Goal: Communication & Community: Share content

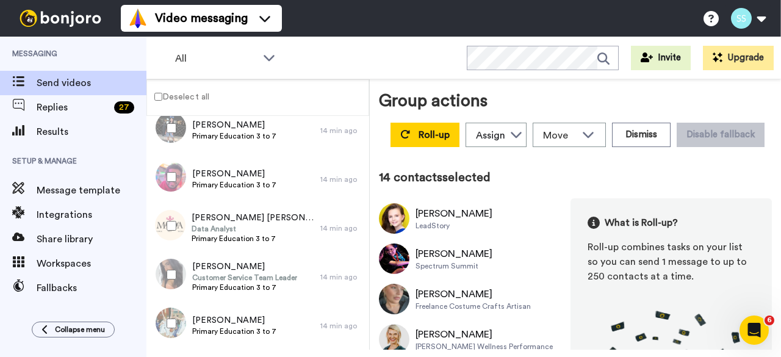
scroll to position [22, 0]
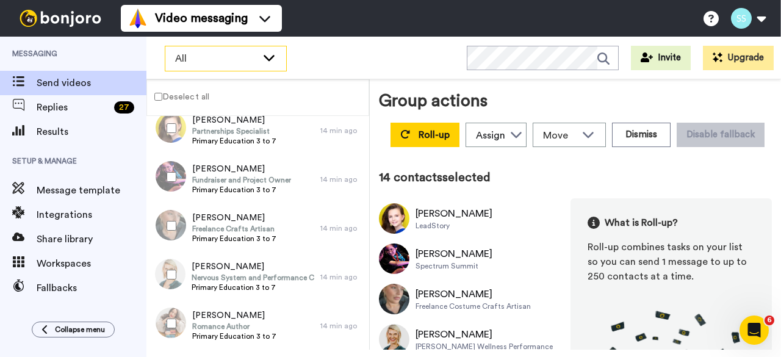
click at [183, 58] on span "All" at bounding box center [216, 58] width 82 height 15
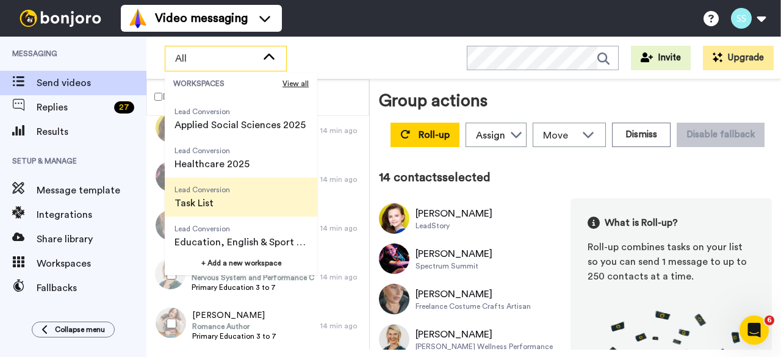
scroll to position [195, 0]
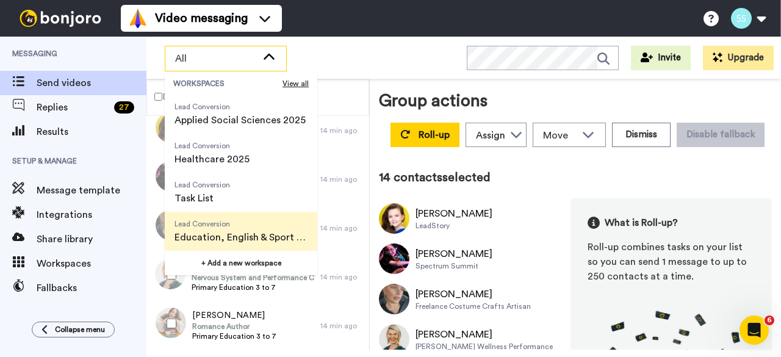
click at [214, 230] on span "Education, English & Sport 2025" at bounding box center [241, 237] width 133 height 15
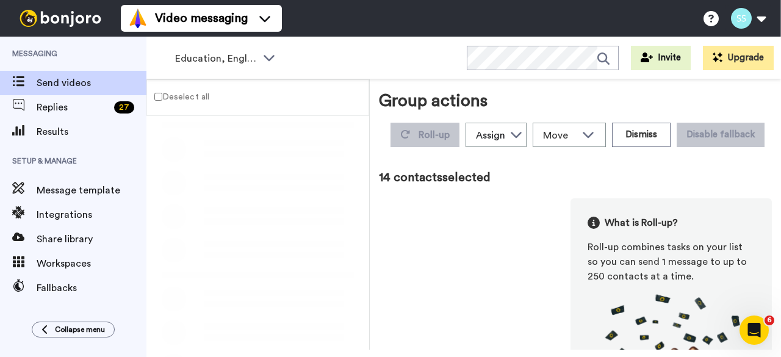
scroll to position [0, 0]
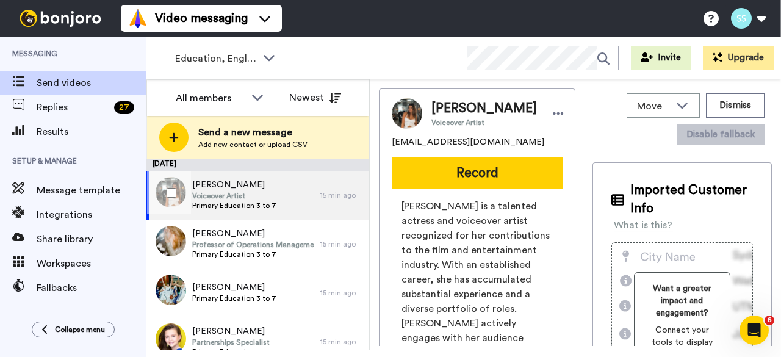
click at [165, 192] on div at bounding box center [169, 192] width 44 height 43
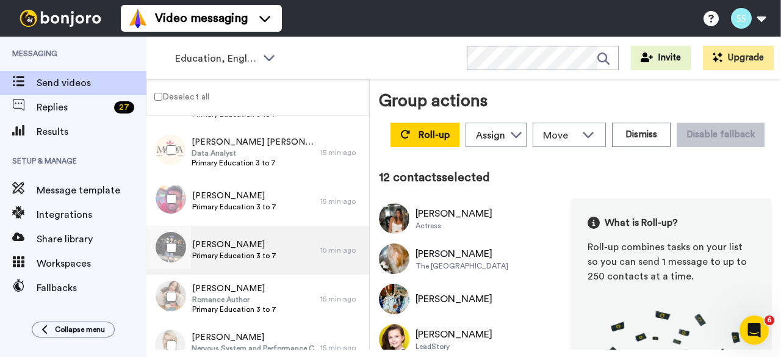
scroll to position [364, 0]
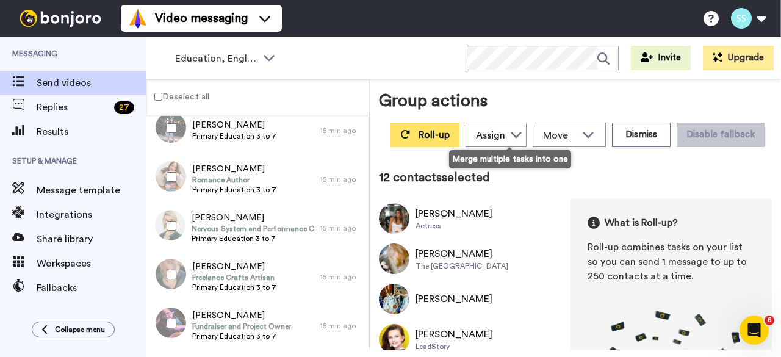
click at [450, 136] on span "Roll-up" at bounding box center [434, 135] width 31 height 10
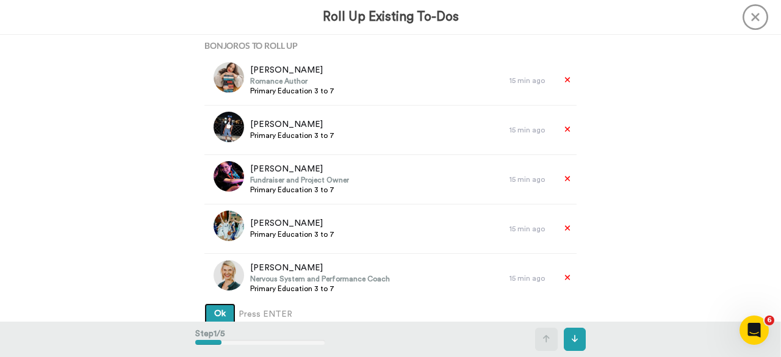
click at [223, 311] on button "Ok" at bounding box center [219, 314] width 31 height 22
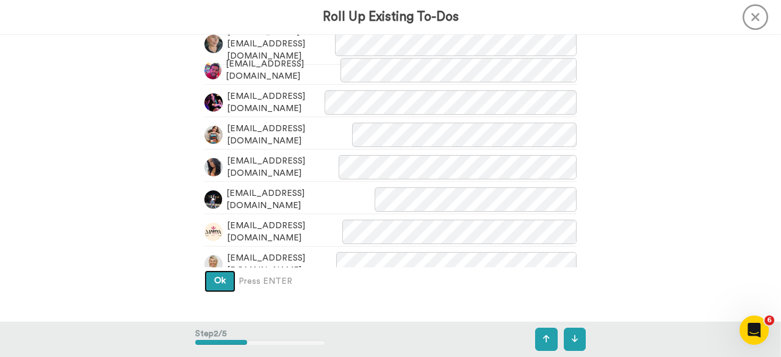
click at [219, 283] on span "Ok" at bounding box center [220, 280] width 12 height 9
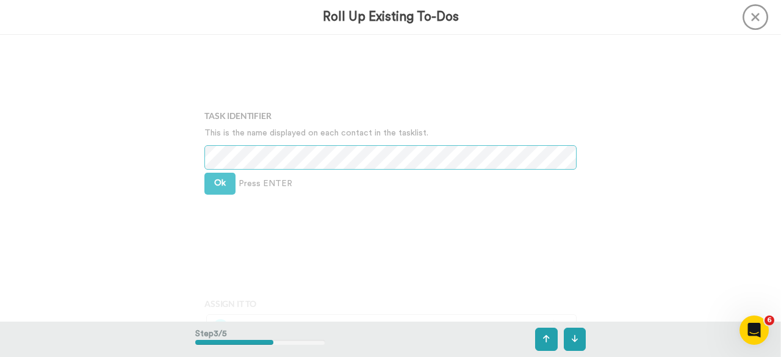
scroll to position [649, 0]
click at [219, 178] on span "Ok" at bounding box center [220, 180] width 12 height 9
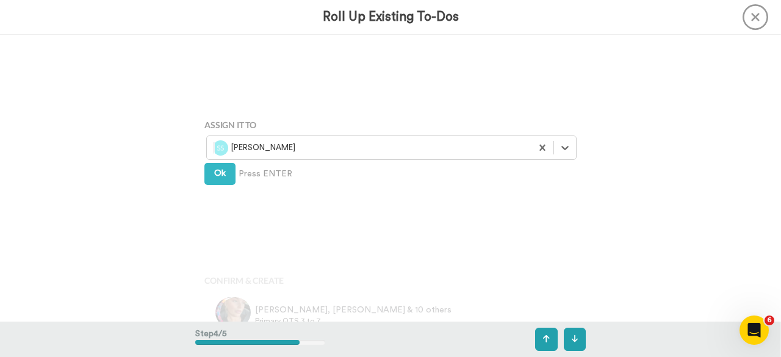
scroll to position [828, 0]
click at [224, 167] on button "Ok" at bounding box center [219, 172] width 31 height 22
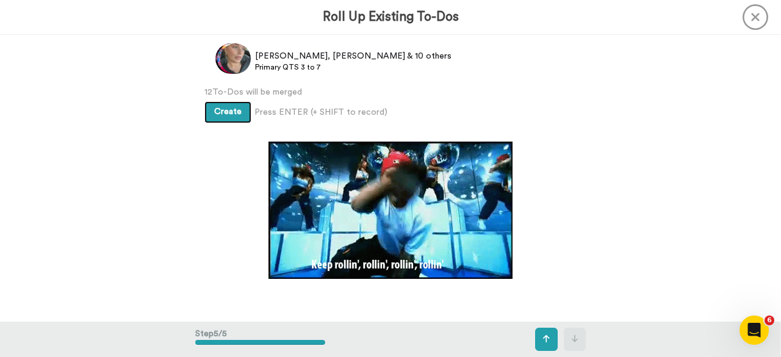
scroll to position [1080, 0]
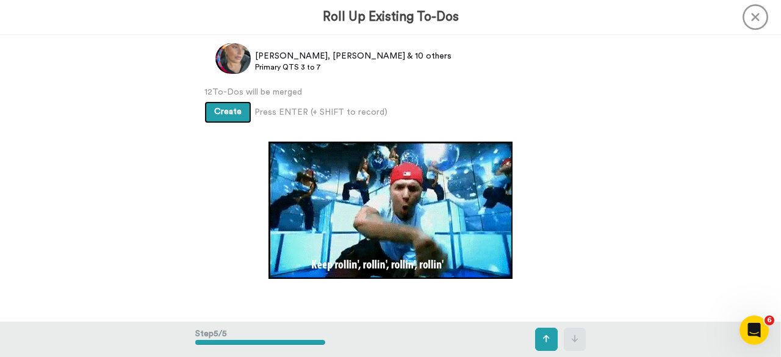
click at [228, 111] on span "Create" at bounding box center [227, 111] width 27 height 9
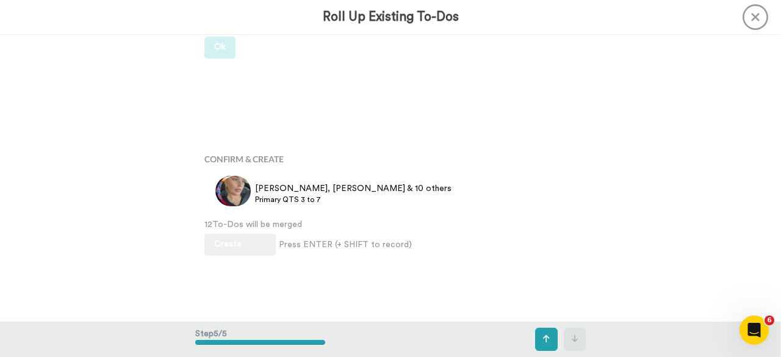
scroll to position [952, 0]
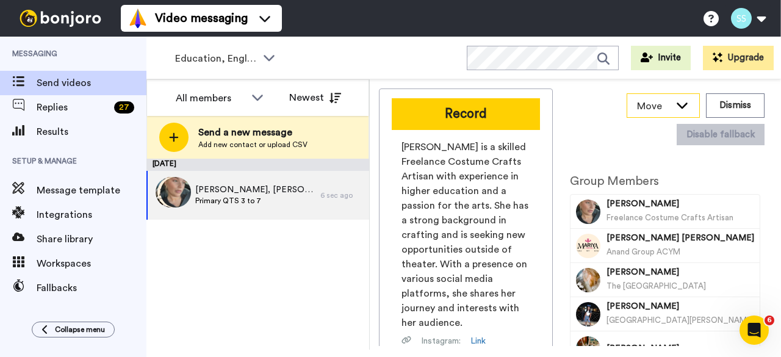
click at [670, 108] on span "Move" at bounding box center [653, 106] width 33 height 15
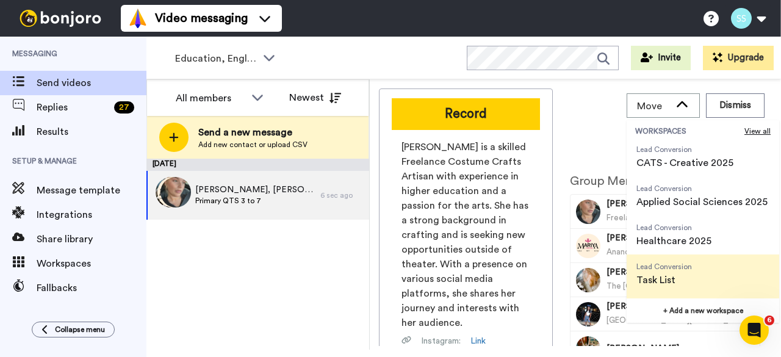
scroll to position [156, 0]
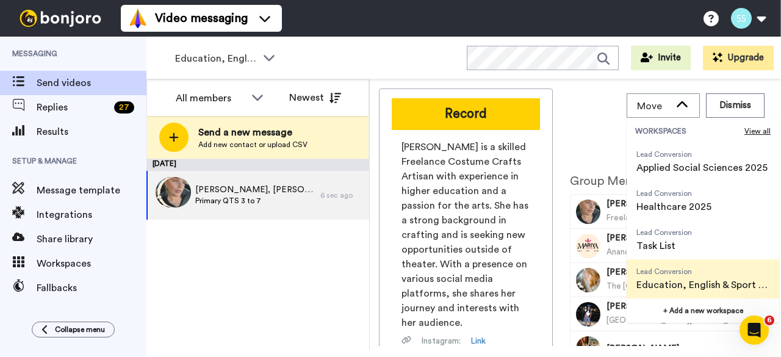
click at [686, 278] on span "Lead Conversion Education, English & Sport 2025" at bounding box center [703, 278] width 153 height 39
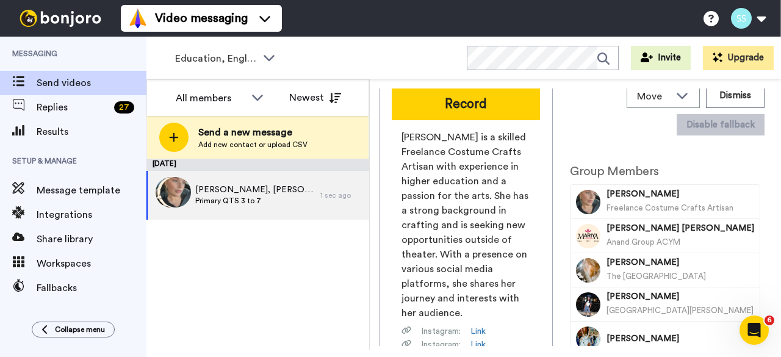
scroll to position [0, 0]
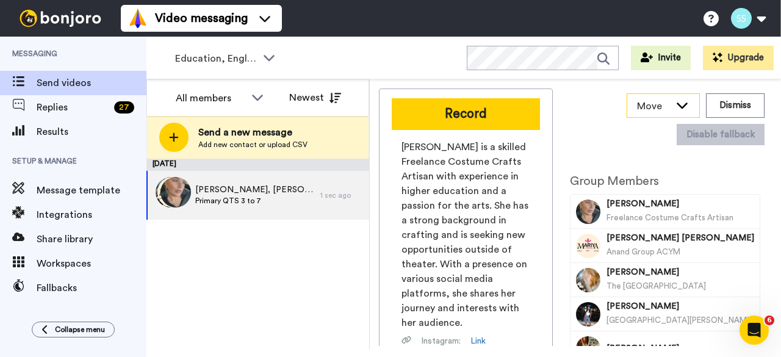
click at [647, 99] on span "Move" at bounding box center [653, 106] width 33 height 15
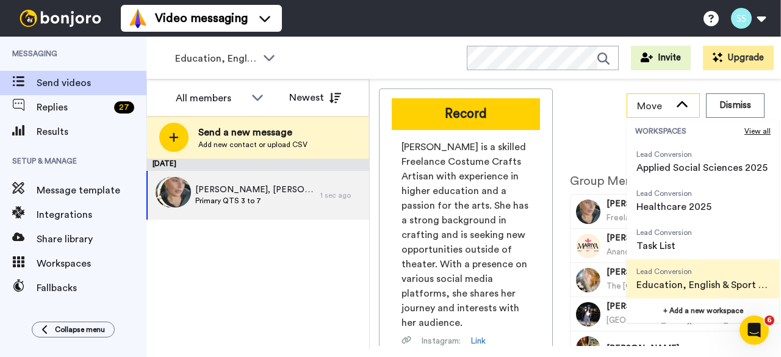
click at [648, 99] on span "Move" at bounding box center [653, 106] width 33 height 15
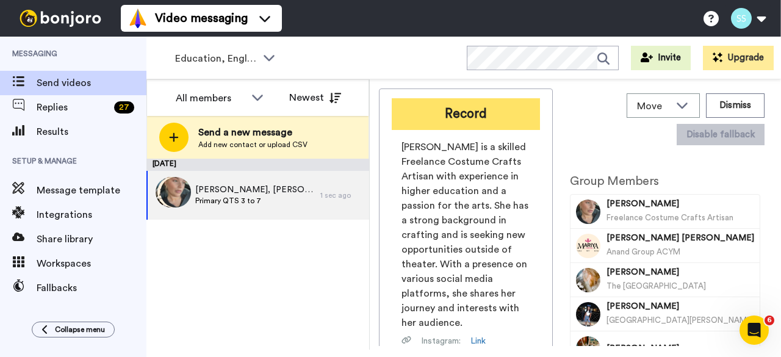
click at [472, 112] on button "Record" at bounding box center [466, 114] width 148 height 32
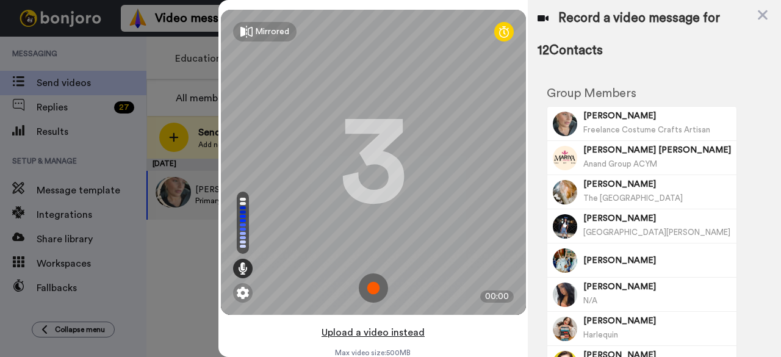
click at [387, 331] on button "Upload a video instead" at bounding box center [373, 333] width 110 height 16
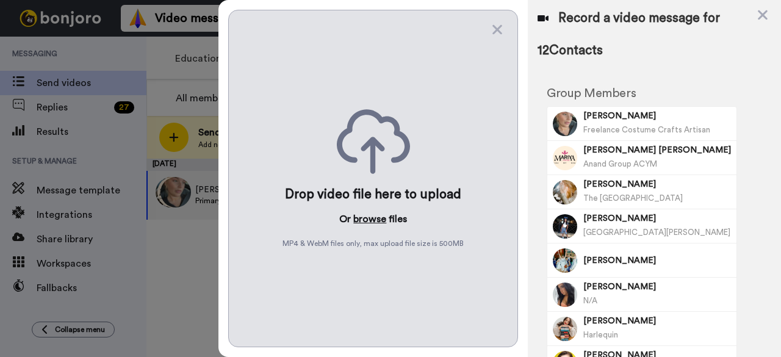
click at [369, 214] on button "browse" at bounding box center [369, 219] width 33 height 15
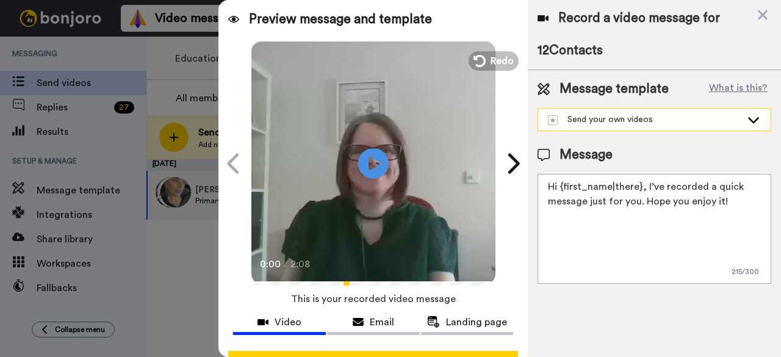
click at [635, 117] on div "Send your own videos" at bounding box center [644, 120] width 193 height 12
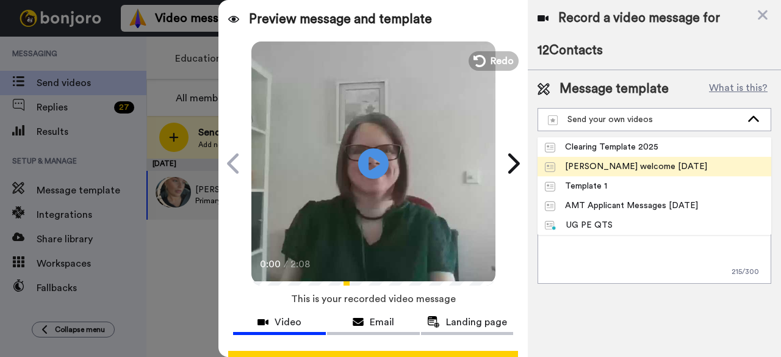
click at [619, 163] on div "[PERSON_NAME] welcome [DATE]" at bounding box center [626, 167] width 162 height 12
type textarea "Hi, I am so glad you have chosen the University of Bedfordshire. I can't wait t…"
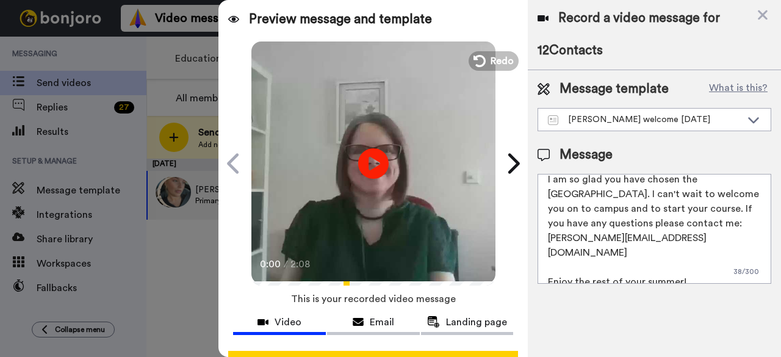
scroll to position [47, 0]
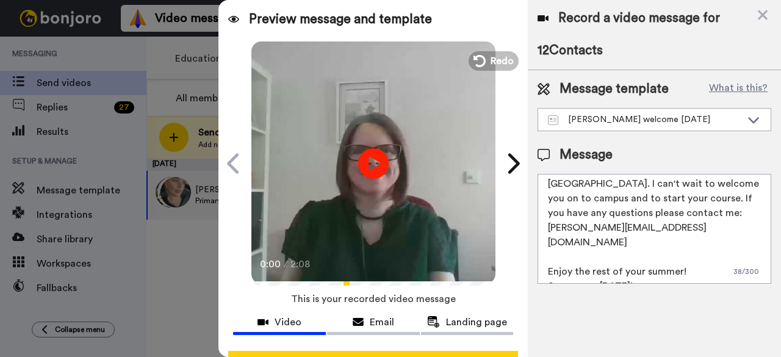
click at [682, 248] on textarea "Hi, I am so glad you have chosen the University of Bedfordshire. I can't wait t…" at bounding box center [655, 229] width 234 height 110
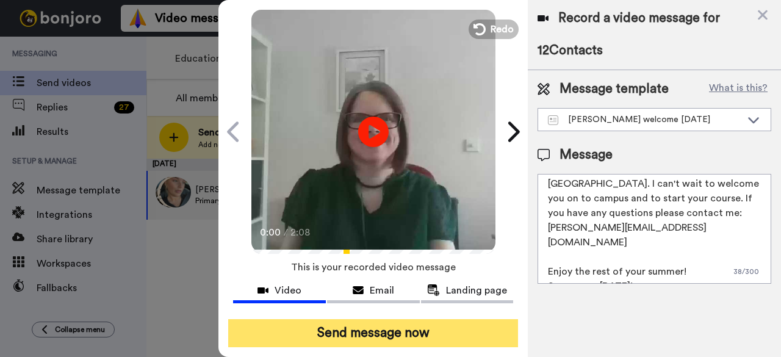
click at [430, 319] on button "Send message now" at bounding box center [373, 333] width 290 height 28
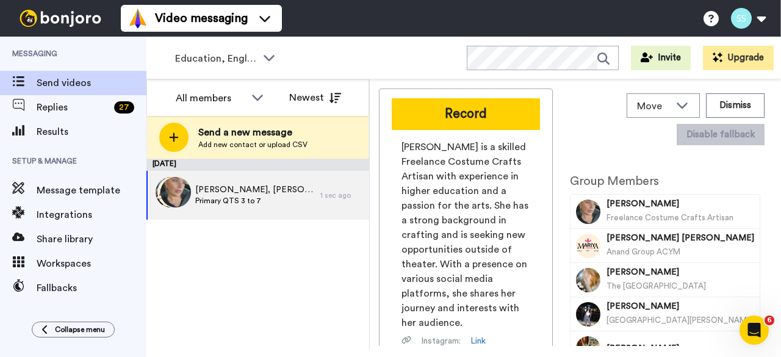
scroll to position [0, 0]
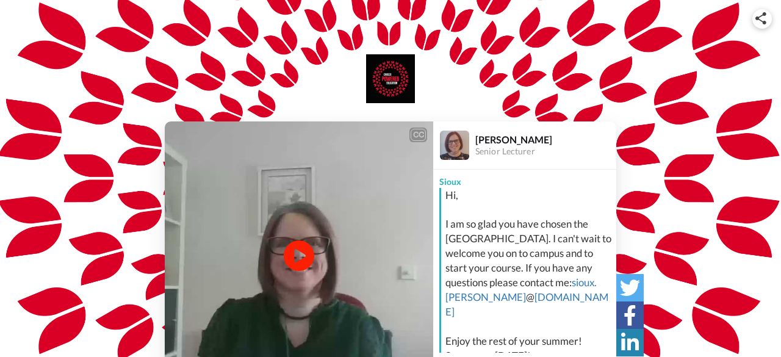
drag, startPoint x: 298, startPoint y: 272, endPoint x: 260, endPoint y: 260, distance: 39.6
click at [263, 262] on video at bounding box center [299, 255] width 269 height 269
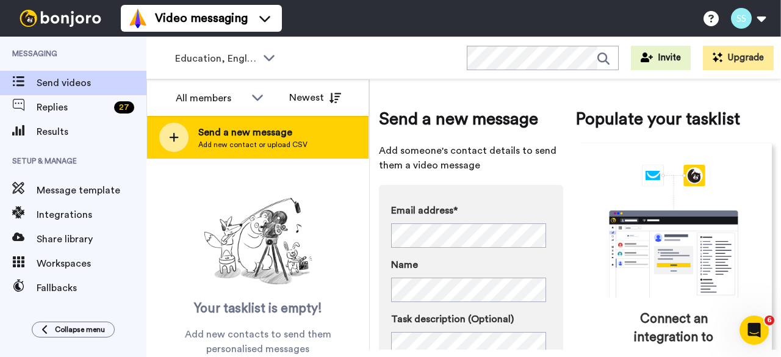
click at [175, 135] on icon at bounding box center [174, 137] width 10 height 11
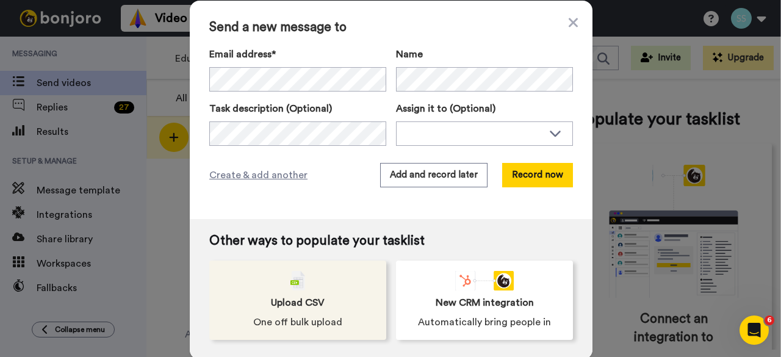
click at [294, 279] on img at bounding box center [297, 281] width 15 height 20
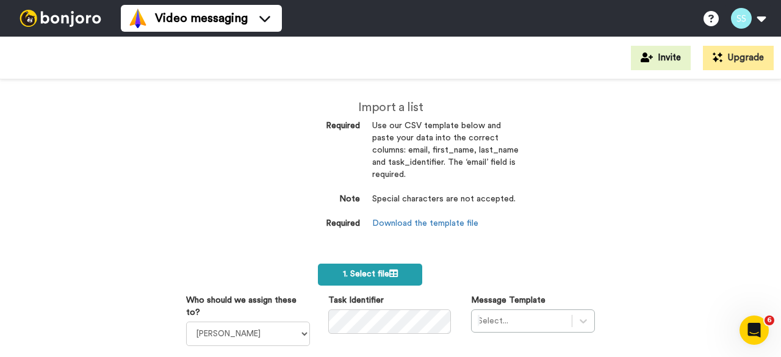
click at [370, 276] on span "1. Select file" at bounding box center [370, 274] width 55 height 9
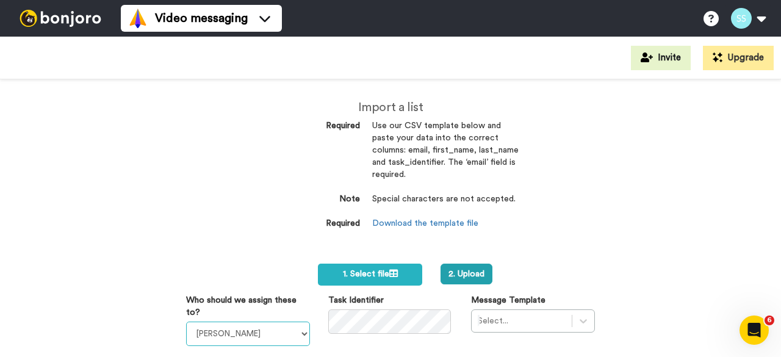
click at [253, 327] on select "[PERSON_NAME] [PERSON_NAME] [PERSON_NAME] [PERSON_NAME] [PERSON_NAME] [PERSON_N…" at bounding box center [248, 334] width 124 height 24
select select "bad520fc-a0ca-4008-87da-a16ac6bfbd4e"
click at [186, 322] on select "[PERSON_NAME] [PERSON_NAME] [PERSON_NAME] [PERSON_NAME] [PERSON_NAME] [PERSON_N…" at bounding box center [248, 334] width 124 height 24
click at [529, 322] on div "Select..." at bounding box center [533, 320] width 124 height 23
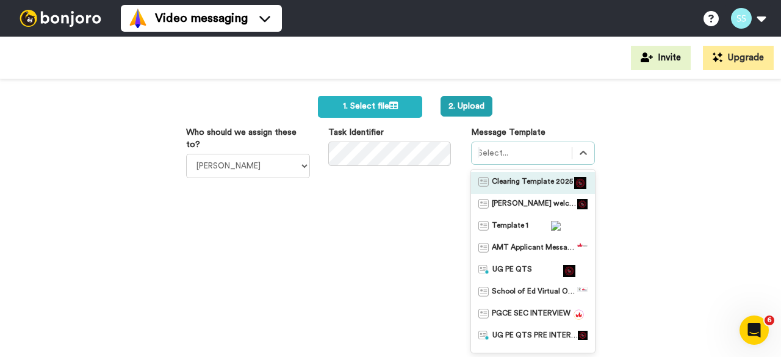
click at [515, 179] on span "Clearing Template 2025" at bounding box center [532, 183] width 81 height 12
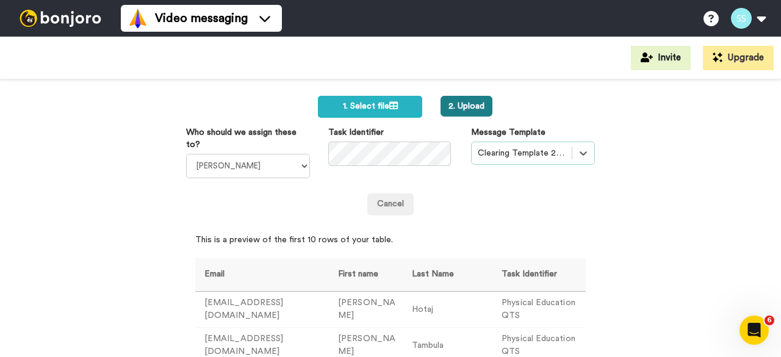
click at [467, 106] on button "2. Upload" at bounding box center [467, 106] width 52 height 21
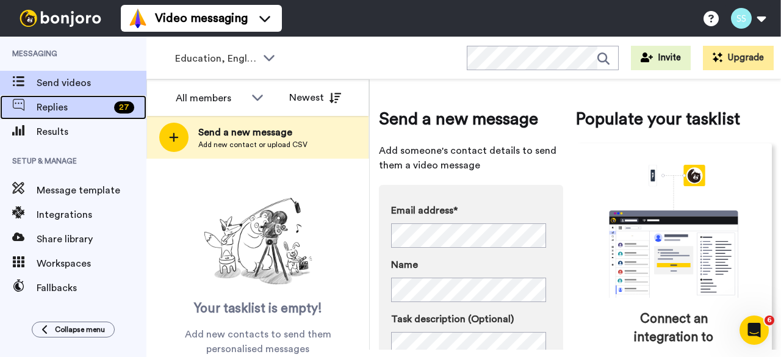
click at [69, 108] on span "Replies" at bounding box center [73, 107] width 73 height 15
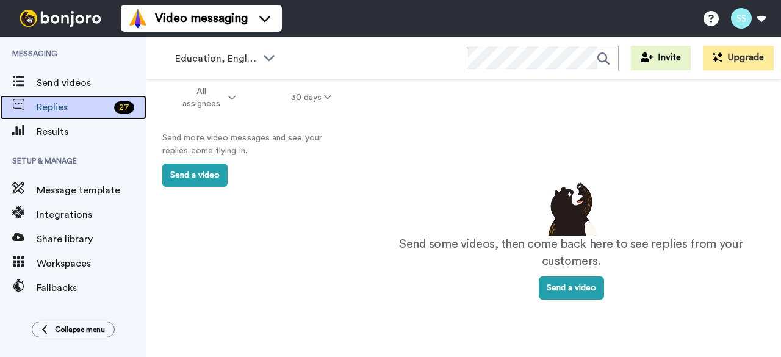
click at [69, 108] on span "Replies" at bounding box center [73, 107] width 73 height 15
click at [59, 109] on span "Replies" at bounding box center [73, 107] width 73 height 15
click at [47, 115] on div "Replies 27" at bounding box center [73, 107] width 146 height 24
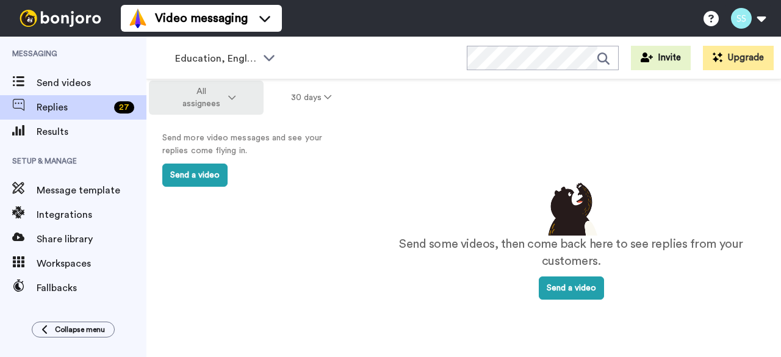
click at [186, 96] on span "All assignees" at bounding box center [200, 97] width 49 height 24
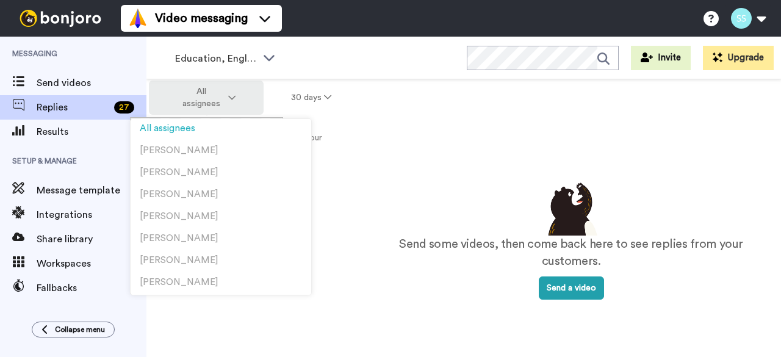
click at [186, 96] on span "All assignees" at bounding box center [200, 97] width 49 height 24
click at [220, 95] on span "All assignees" at bounding box center [200, 97] width 49 height 24
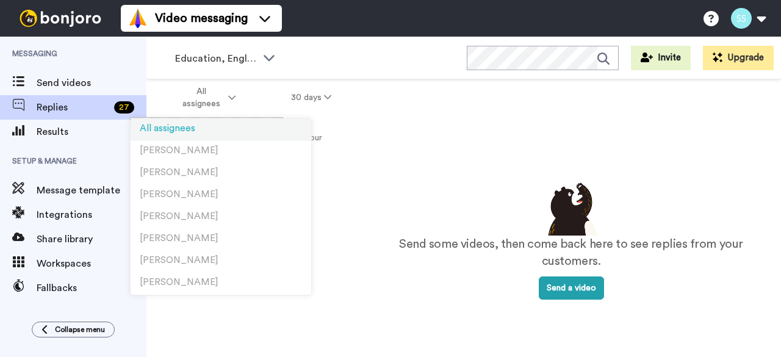
click at [162, 127] on span "All assignees" at bounding box center [168, 128] width 56 height 9
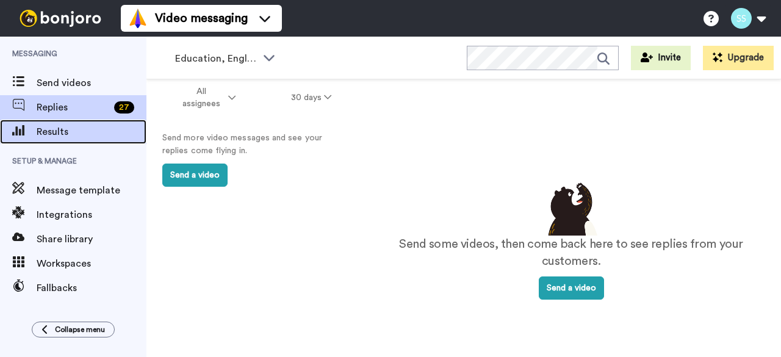
click at [39, 134] on span "Results" at bounding box center [92, 131] width 110 height 15
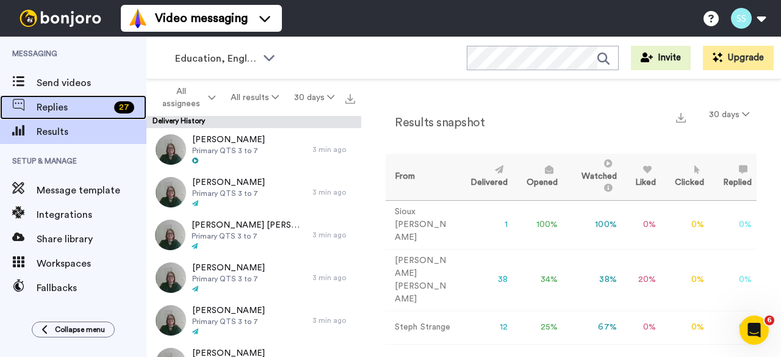
click at [29, 96] on div "Replies 27" at bounding box center [73, 107] width 146 height 24
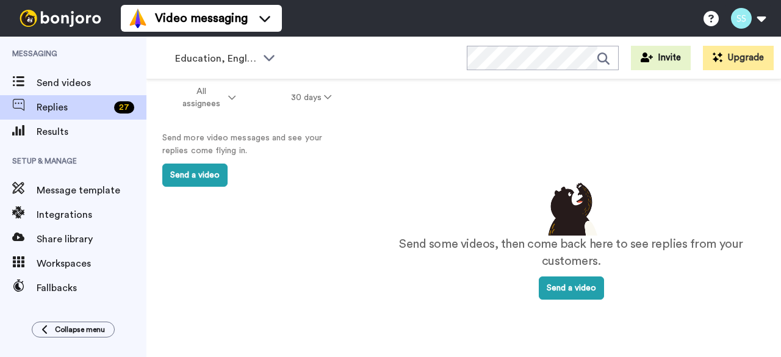
click at [27, 69] on span "Messaging" at bounding box center [73, 54] width 146 height 34
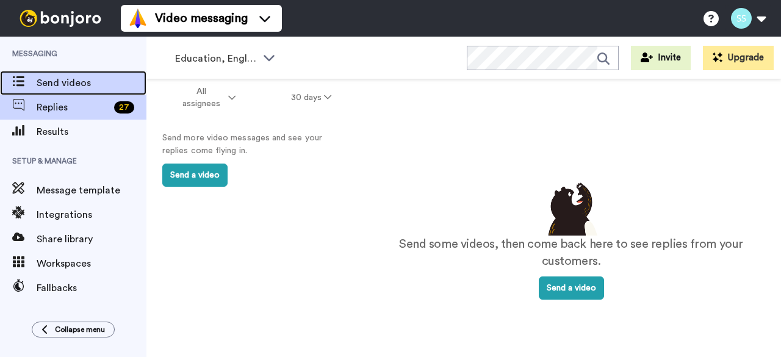
click at [40, 87] on span "Send videos" at bounding box center [92, 83] width 110 height 15
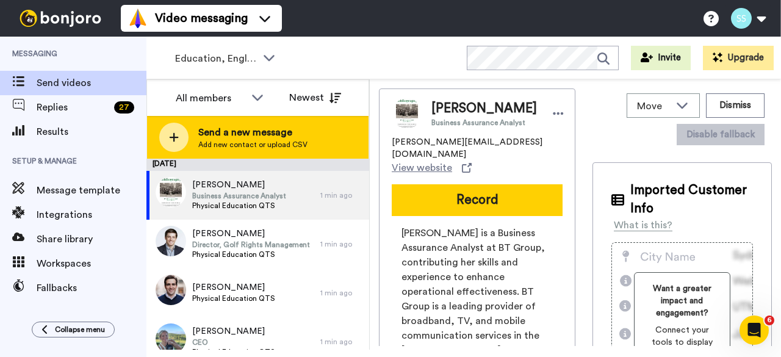
click at [182, 137] on div at bounding box center [173, 137] width 29 height 29
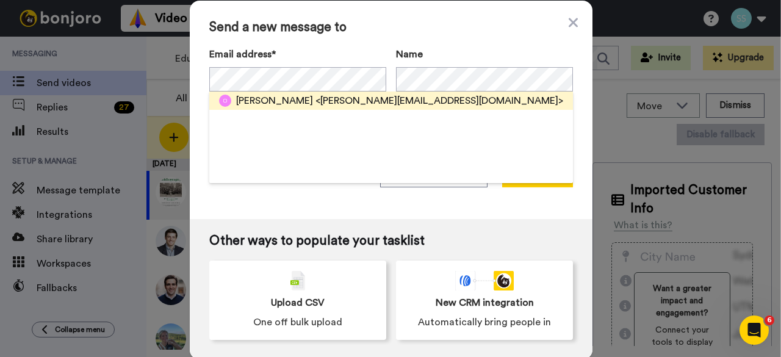
click at [237, 99] on span "Olivia perchinelli" at bounding box center [274, 100] width 77 height 15
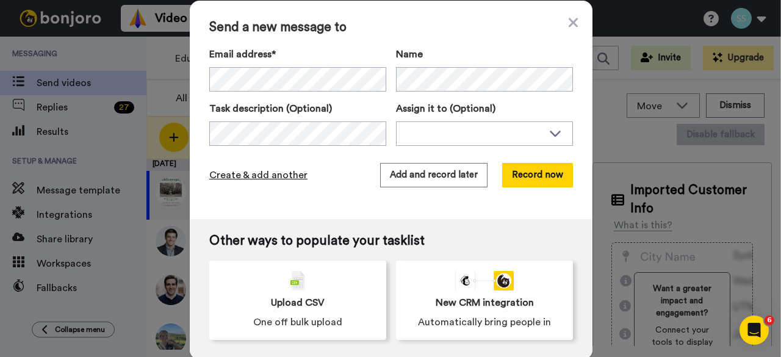
click at [238, 176] on span "Create & add another" at bounding box center [258, 175] width 98 height 15
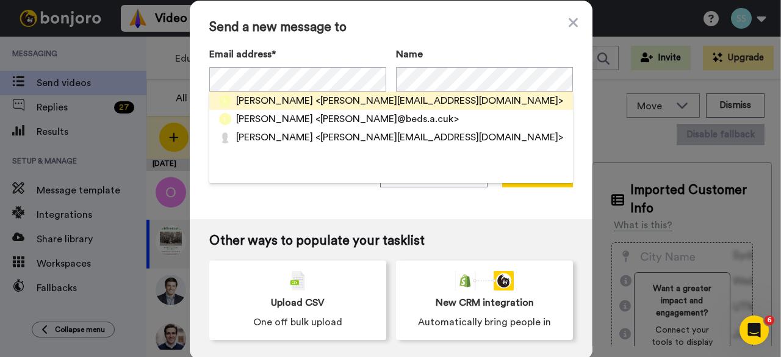
click at [286, 103] on div "Lee bowling <lee.bowling@beds.ac.uk>" at bounding box center [399, 100] width 327 height 15
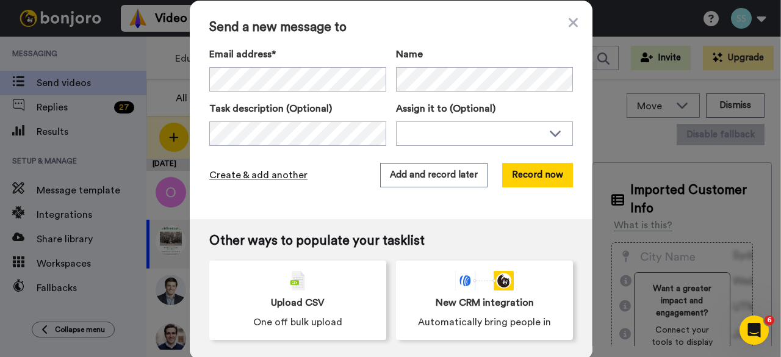
click at [255, 175] on span "Create & add another" at bounding box center [258, 175] width 98 height 15
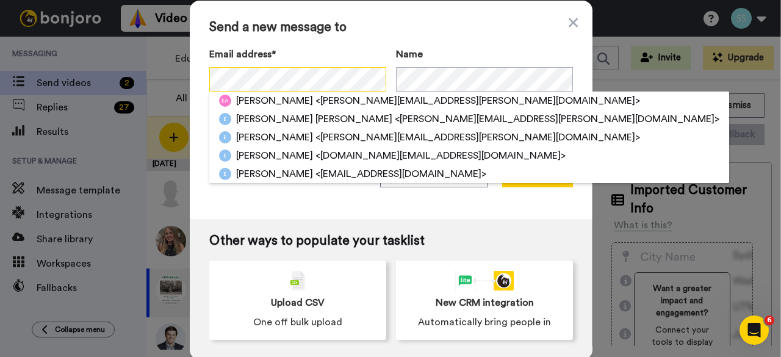
click at [182, 76] on div "Send a new message to Email address* Emma Antuna <emma.antuna@ievcblanch.com> E…" at bounding box center [390, 178] width 781 height 357
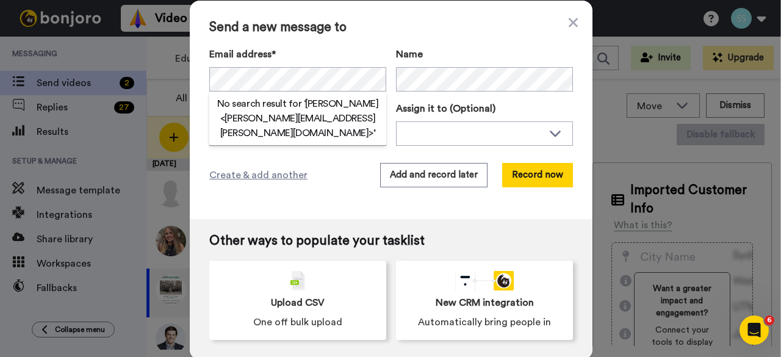
click at [260, 120] on h2 "No search result for ‘ Emma Hall <Emma.L.Hall@beds.ac.uk> ’" at bounding box center [297, 118] width 177 height 44
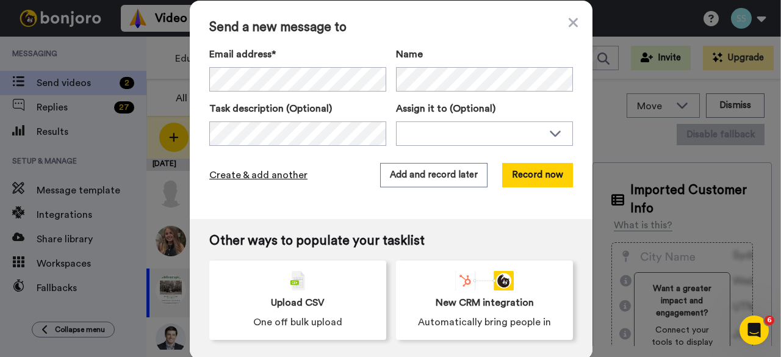
click at [259, 175] on span "Create & add another" at bounding box center [258, 175] width 98 height 15
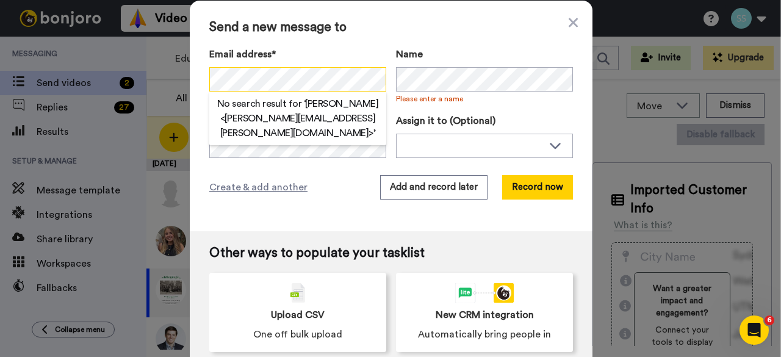
click at [192, 73] on div "Send a new message to Email address* No search result for ‘ Emma Hall <Emma.L.H…" at bounding box center [391, 116] width 403 height 231
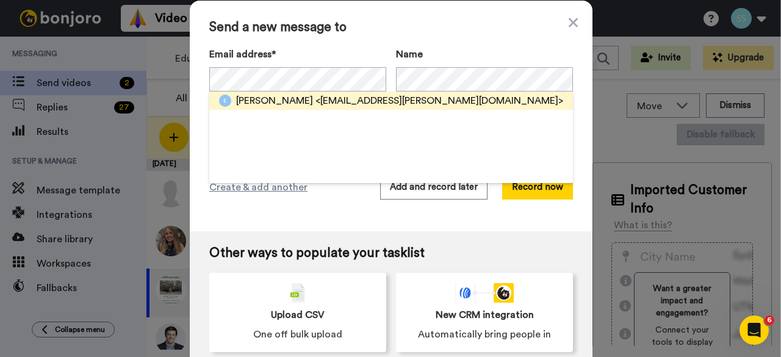
click at [316, 103] on span "<emma.l.hall@beds.ac.uk>" at bounding box center [440, 100] width 248 height 15
click at [322, 102] on span "<emma.l.hall@beds.ac.uk>" at bounding box center [440, 100] width 248 height 15
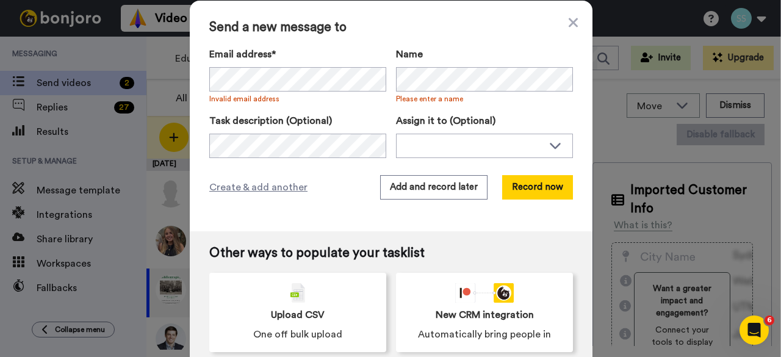
click at [267, 102] on span "Invalid email address" at bounding box center [297, 99] width 177 height 10
click at [209, 184] on span "Create & add another" at bounding box center [258, 187] width 98 height 15
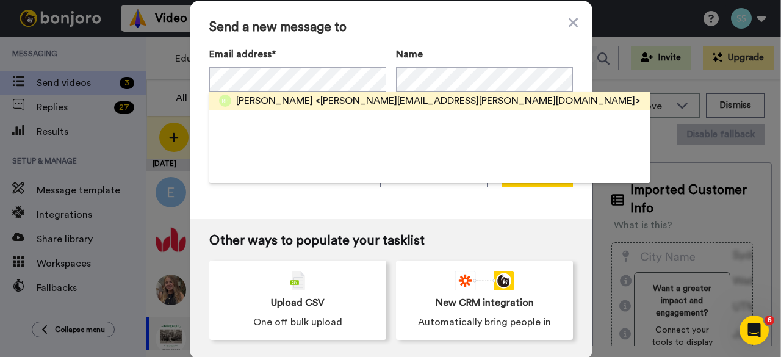
click at [286, 99] on span "[PERSON_NAME]" at bounding box center [274, 100] width 77 height 15
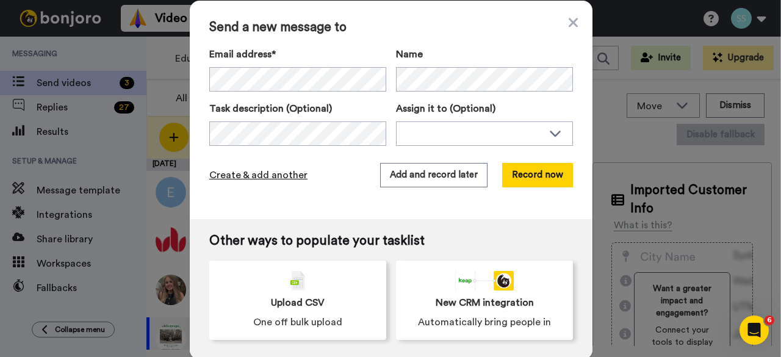
click at [280, 172] on span "Create & add another" at bounding box center [258, 175] width 98 height 15
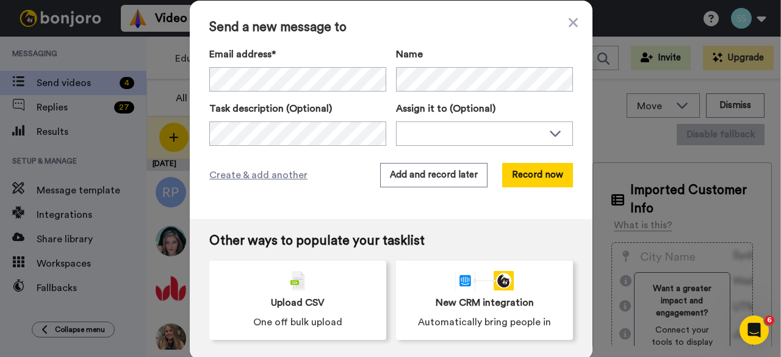
click at [309, 205] on div "Send a new message to Email address* Chloe Parncutt <chloe.parncutt@btinternet.…" at bounding box center [391, 110] width 403 height 218
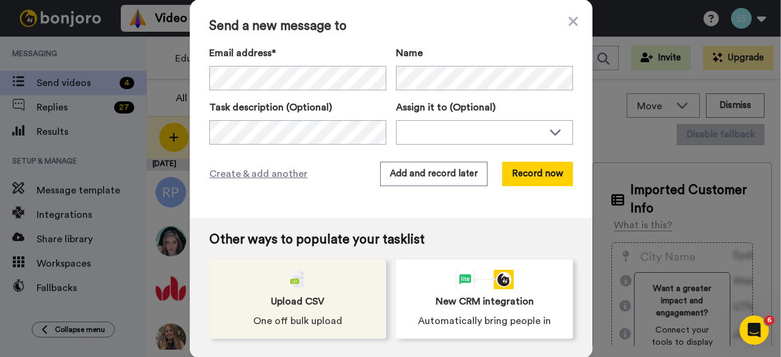
scroll to position [2, 0]
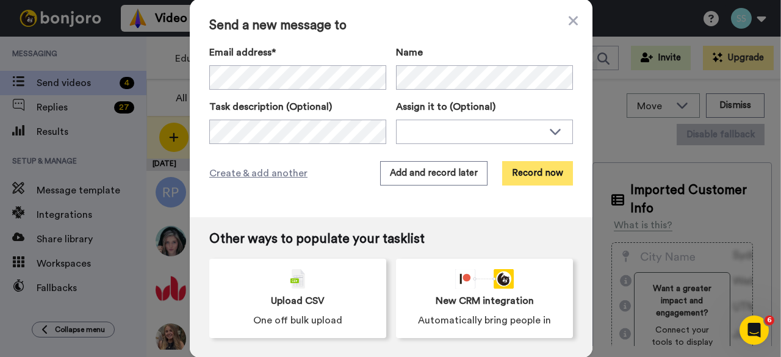
click at [527, 175] on button "Record now" at bounding box center [537, 173] width 71 height 24
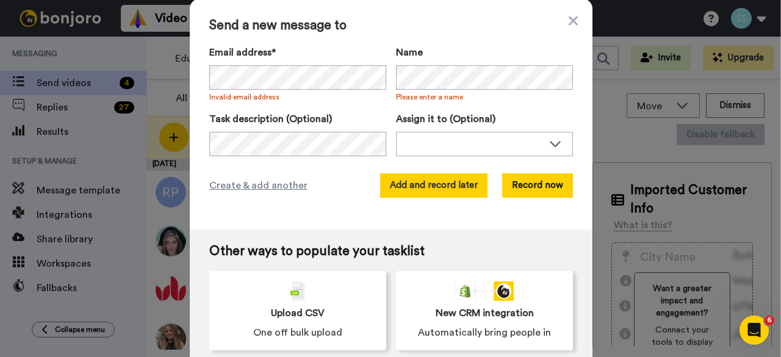
click at [443, 179] on button "Add and record later" at bounding box center [433, 185] width 107 height 24
click at [578, 21] on div "Send a new message to Email address* Chloe Parncutt <chloe.parncutt@btinternet.…" at bounding box center [391, 114] width 403 height 231
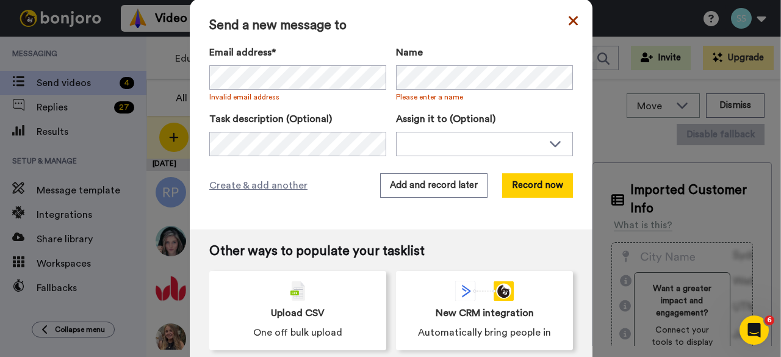
click at [569, 19] on icon at bounding box center [573, 20] width 9 height 9
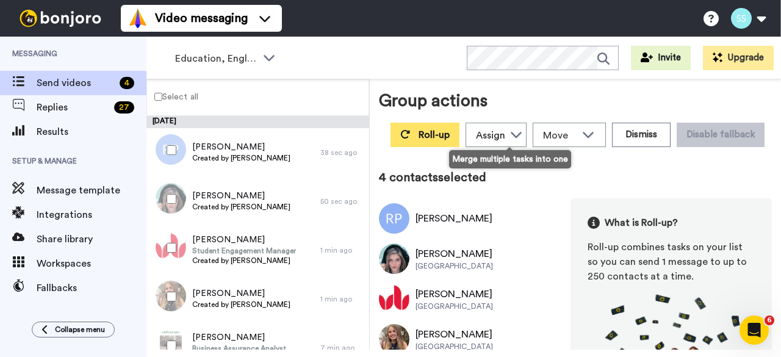
click at [450, 135] on span "Roll-up" at bounding box center [434, 135] width 31 height 10
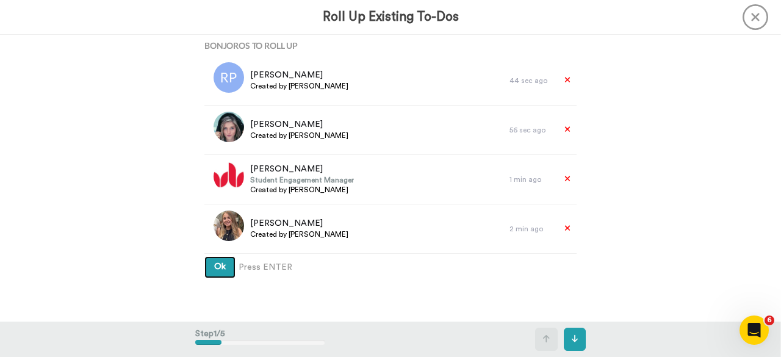
click at [229, 264] on button "Ok" at bounding box center [219, 267] width 31 height 22
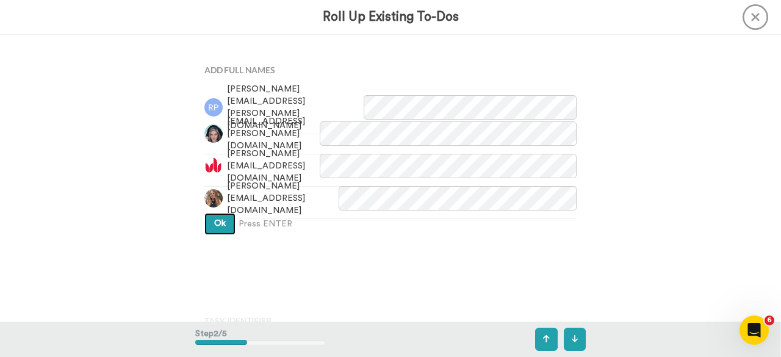
click at [214, 217] on button "Ok" at bounding box center [219, 224] width 31 height 22
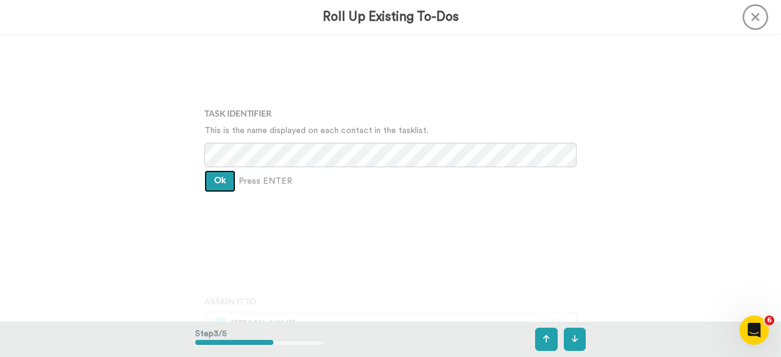
click at [218, 181] on span "Ok" at bounding box center [220, 180] width 12 height 9
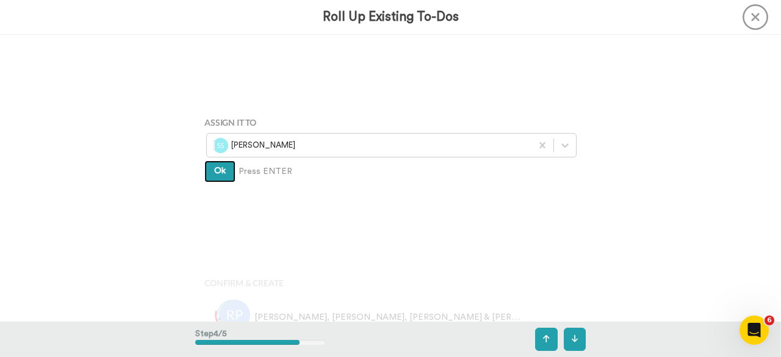
click at [220, 175] on span "Ok" at bounding box center [220, 171] width 12 height 9
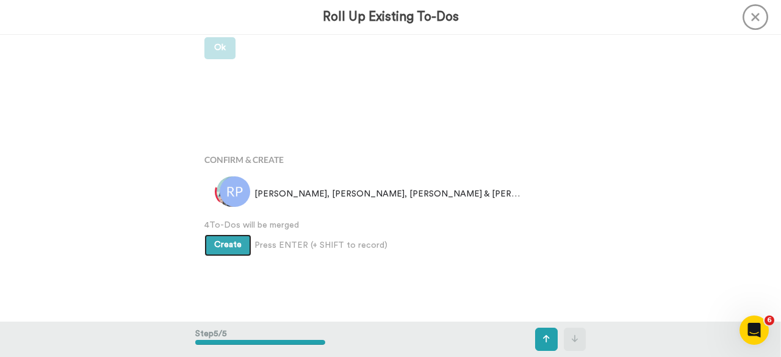
scroll to position [790, 0]
click at [232, 245] on span "Create" at bounding box center [227, 244] width 27 height 9
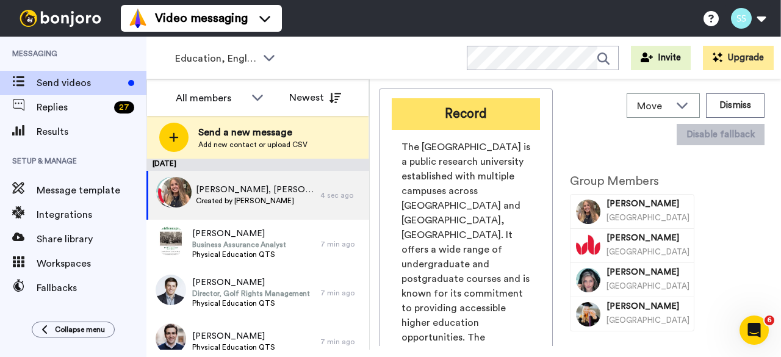
click at [452, 123] on button "Record" at bounding box center [466, 114] width 148 height 32
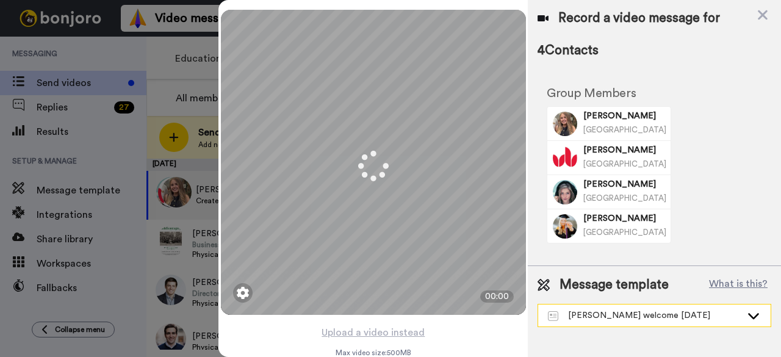
click at [745, 309] on div "Sioux Cooke welcome August 2025" at bounding box center [654, 316] width 233 height 22
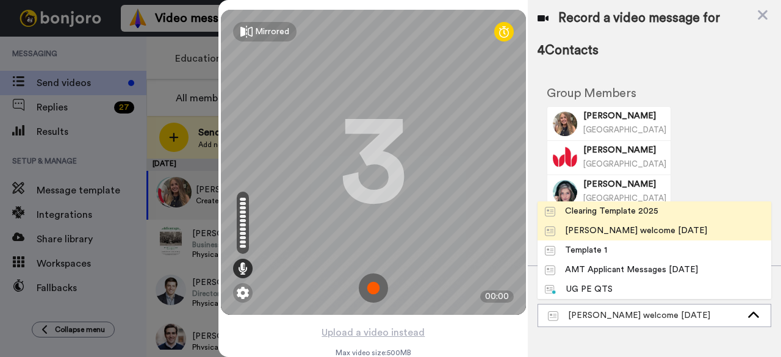
click at [605, 209] on div "Clearing Template 2025" at bounding box center [602, 211] width 114 height 12
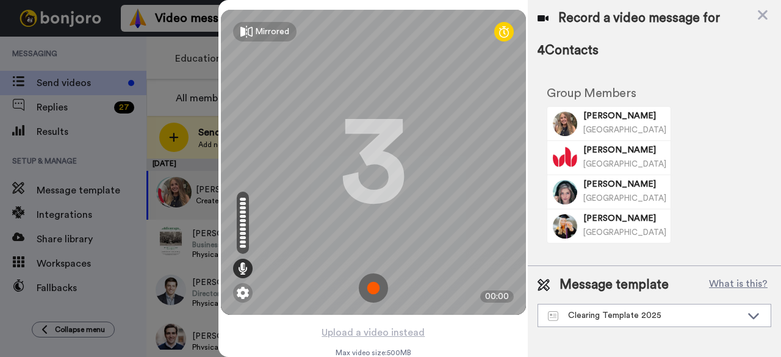
click at [372, 286] on img at bounding box center [373, 287] width 29 height 29
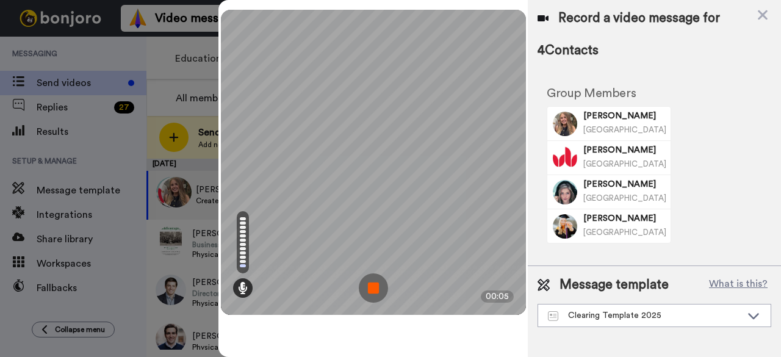
click at [377, 293] on img at bounding box center [373, 287] width 29 height 29
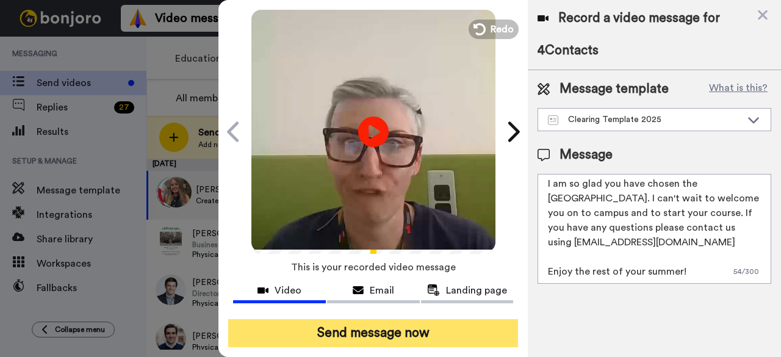
scroll to position [47, 0]
click at [451, 319] on button "Send message now" at bounding box center [373, 333] width 290 height 28
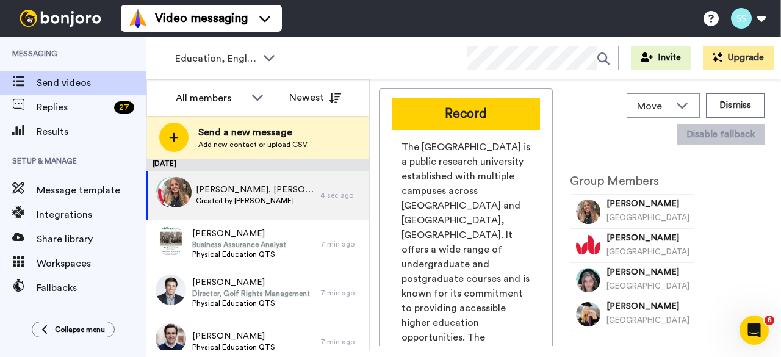
scroll to position [0, 0]
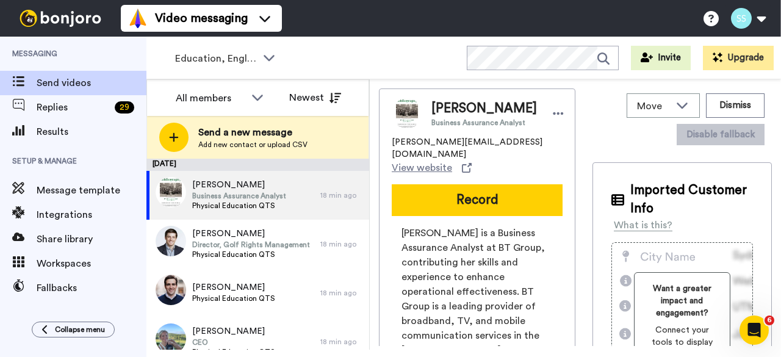
click at [68, 104] on span "Replies" at bounding box center [73, 107] width 73 height 15
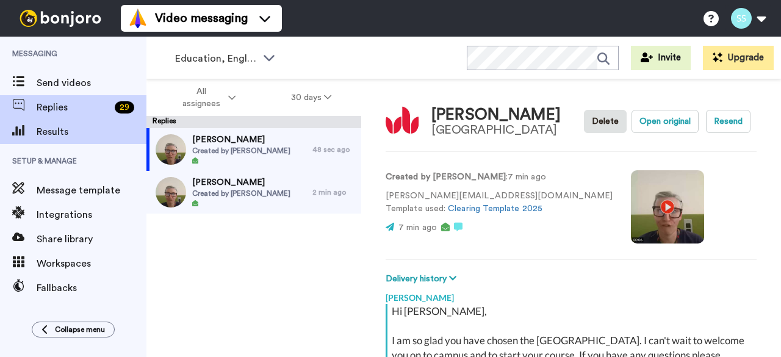
scroll to position [170, 0]
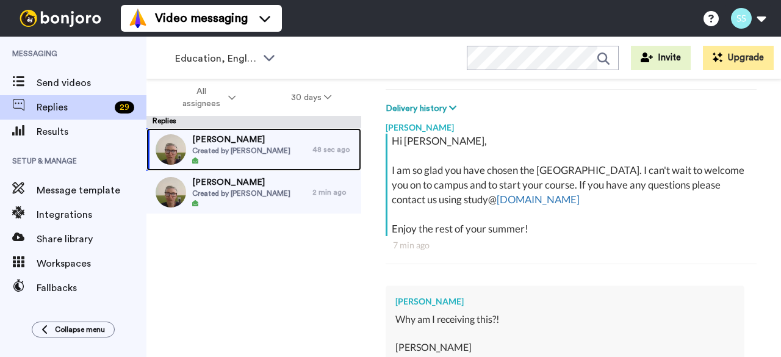
click at [202, 142] on span "[PERSON_NAME]" at bounding box center [241, 140] width 98 height 12
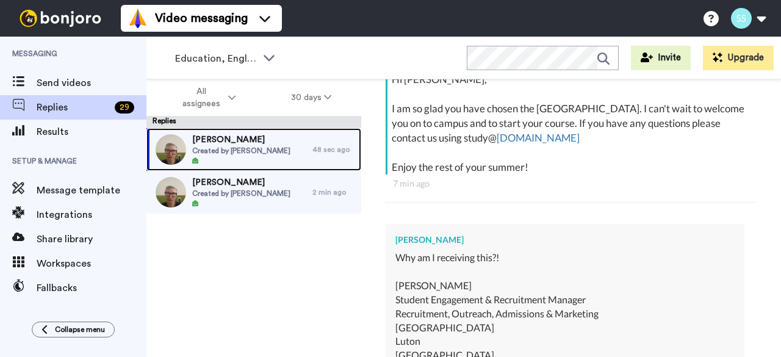
scroll to position [353, 0]
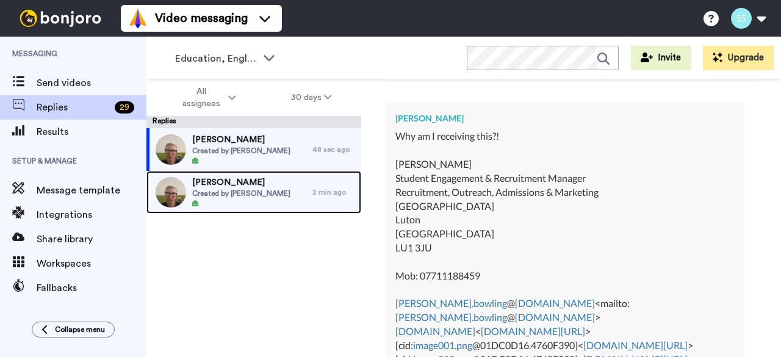
click at [209, 189] on span "Created by [PERSON_NAME]" at bounding box center [241, 194] width 98 height 10
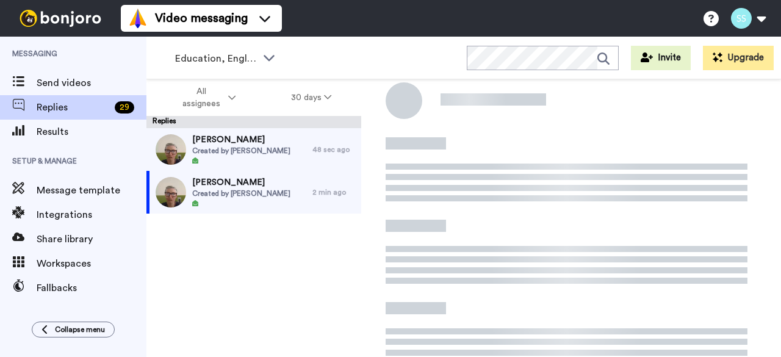
scroll to position [170, 0]
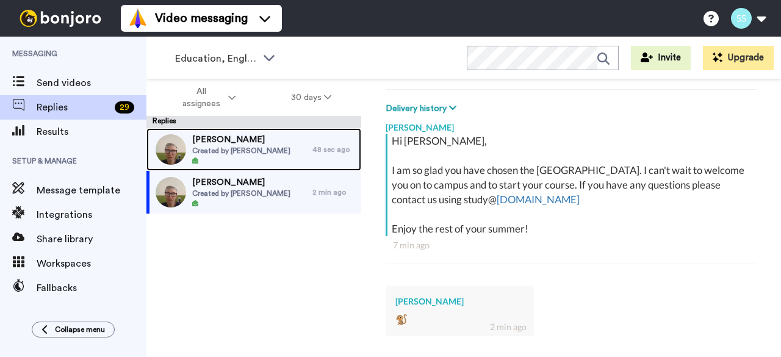
click at [167, 148] on img at bounding box center [171, 149] width 31 height 31
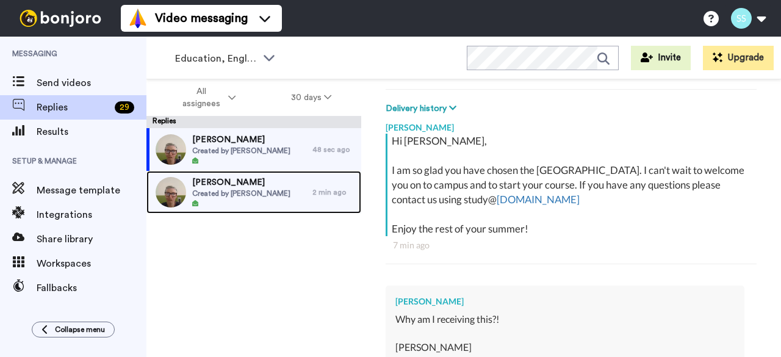
click at [182, 200] on img at bounding box center [171, 192] width 31 height 31
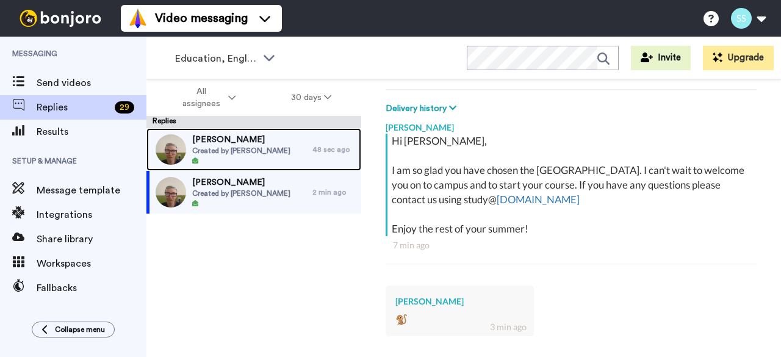
click at [230, 139] on span "[PERSON_NAME]" at bounding box center [241, 140] width 98 height 12
click at [230, 146] on span "Created by [PERSON_NAME]" at bounding box center [241, 151] width 98 height 10
click at [205, 145] on span "[PERSON_NAME]" at bounding box center [241, 140] width 98 height 12
click at [177, 148] on img at bounding box center [171, 149] width 31 height 31
click at [166, 151] on img at bounding box center [171, 149] width 31 height 31
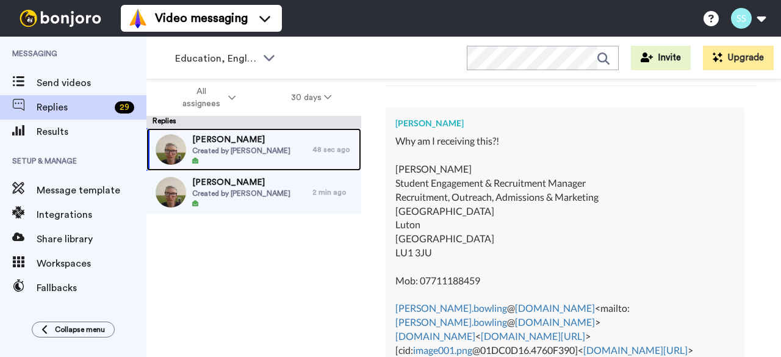
scroll to position [231, 0]
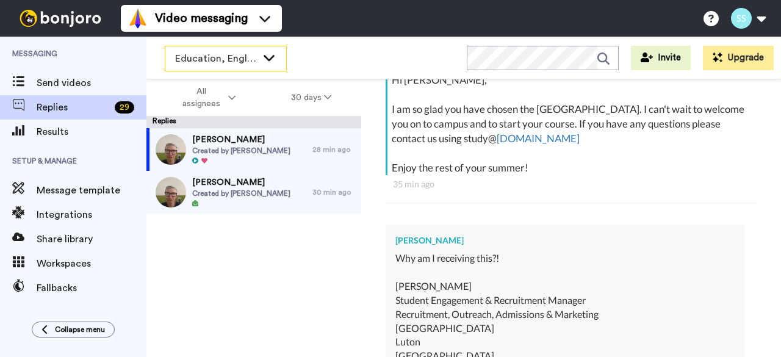
click at [195, 63] on span "Education, English & Sport 2025" at bounding box center [216, 58] width 82 height 15
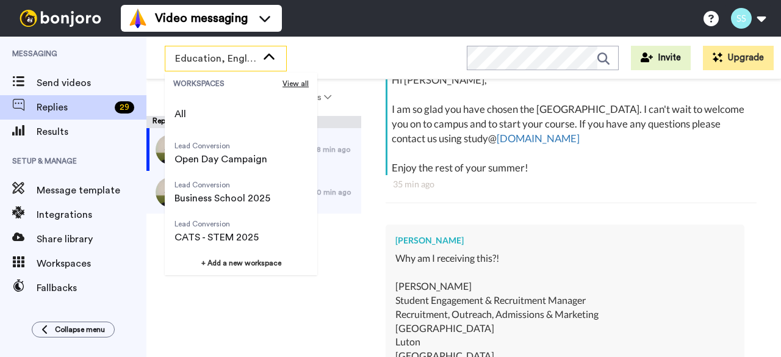
click at [249, 309] on div "Lee Bowling Created by Steph Strange 28 min ago Emma Hall Created by Steph Stra…" at bounding box center [253, 242] width 215 height 229
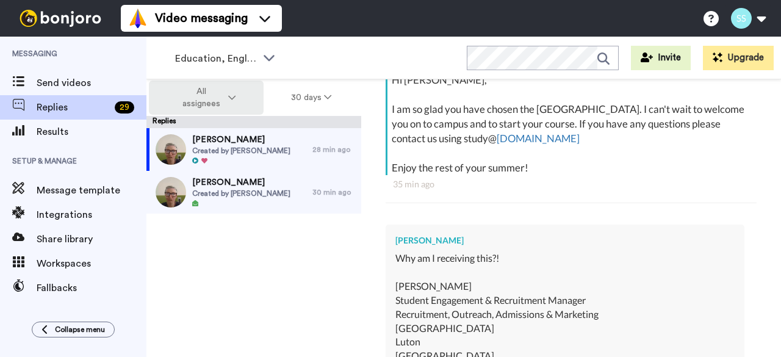
click at [196, 91] on span "All assignees" at bounding box center [200, 97] width 49 height 24
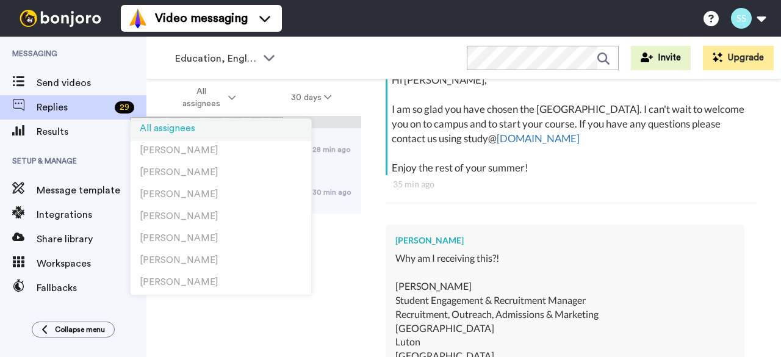
click at [170, 132] on span "All assignees" at bounding box center [168, 128] width 56 height 9
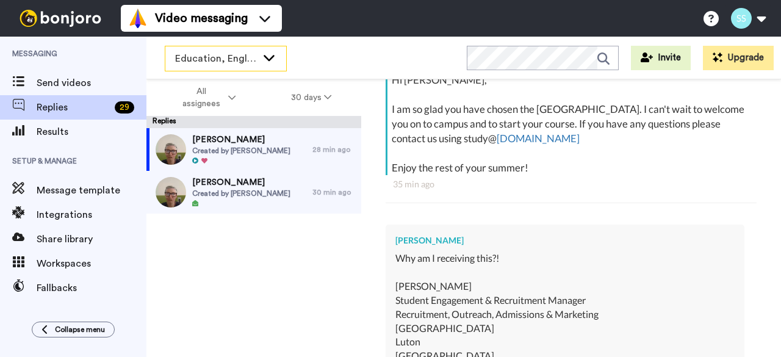
click at [223, 57] on span "Education, English & Sport 2025" at bounding box center [216, 58] width 82 height 15
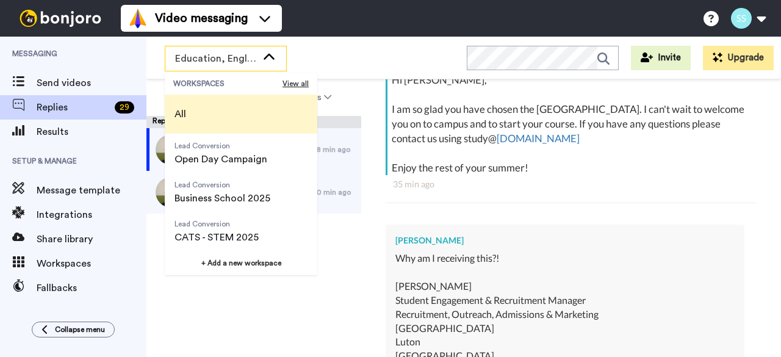
click at [189, 117] on span "All" at bounding box center [180, 114] width 31 height 39
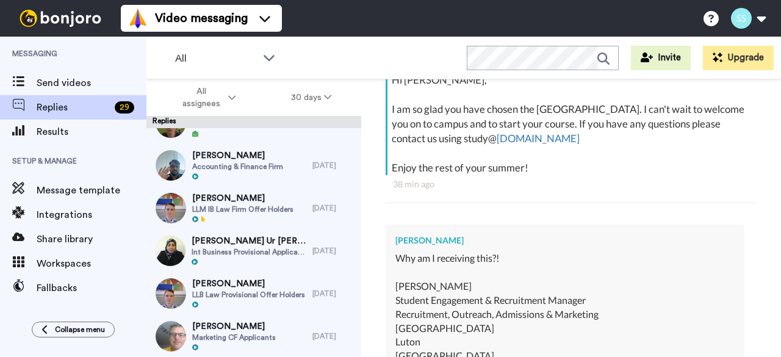
scroll to position [0, 0]
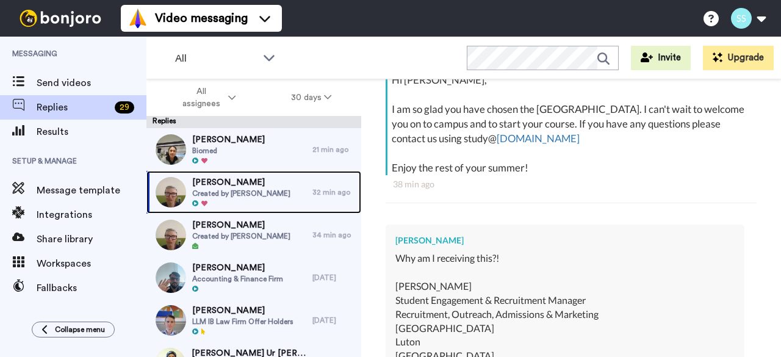
drag, startPoint x: 254, startPoint y: 187, endPoint x: 192, endPoint y: 192, distance: 62.5
click at [203, 192] on span "Created by Steph Strange" at bounding box center [241, 194] width 98 height 10
click at [160, 192] on img at bounding box center [171, 192] width 31 height 31
type textarea "x"
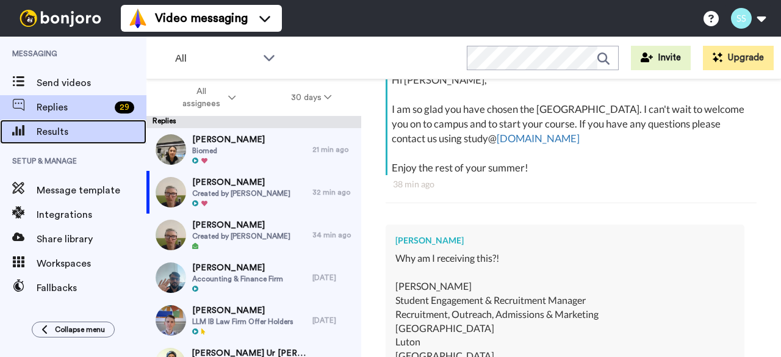
click at [77, 136] on span "Results" at bounding box center [92, 131] width 110 height 15
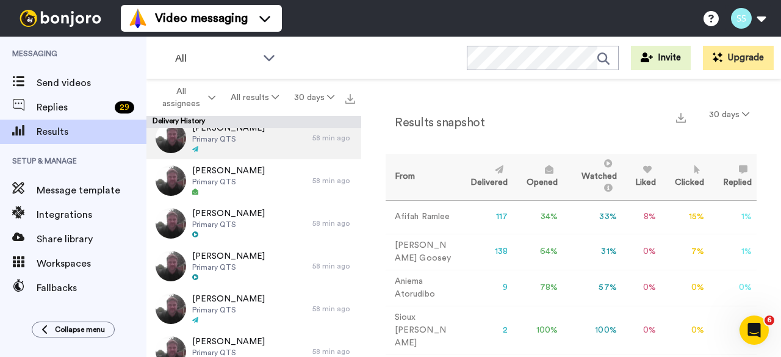
scroll to position [1907, 0]
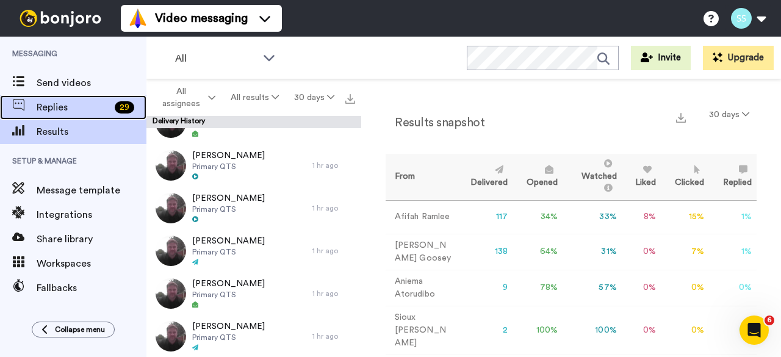
click at [43, 112] on span "Replies" at bounding box center [73, 107] width 73 height 15
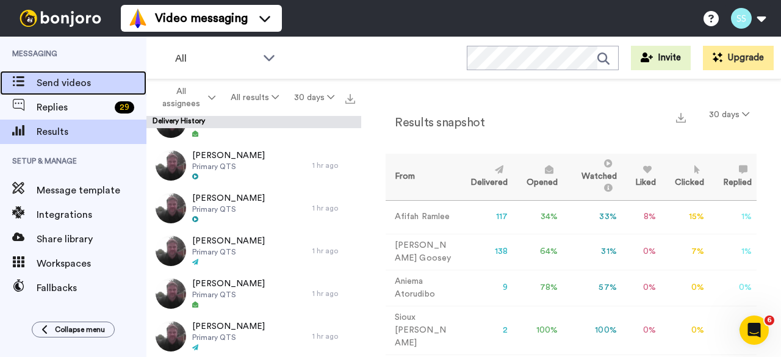
click at [62, 83] on span "Send videos" at bounding box center [92, 83] width 110 height 15
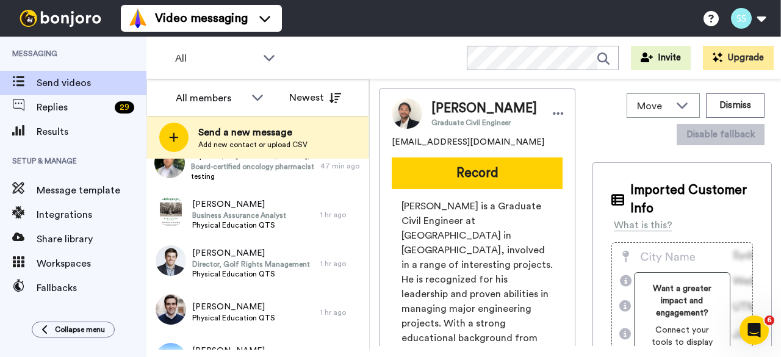
scroll to position [77, 0]
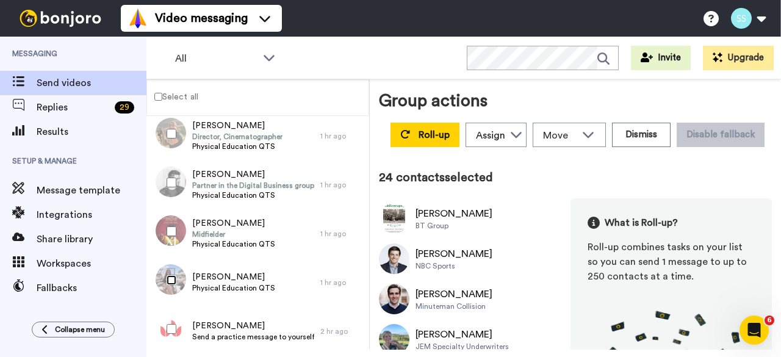
scroll to position [1053, 0]
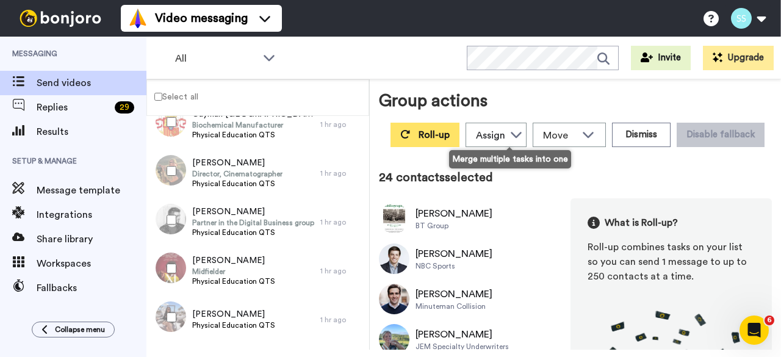
click at [450, 139] on span "Roll-up" at bounding box center [434, 135] width 31 height 10
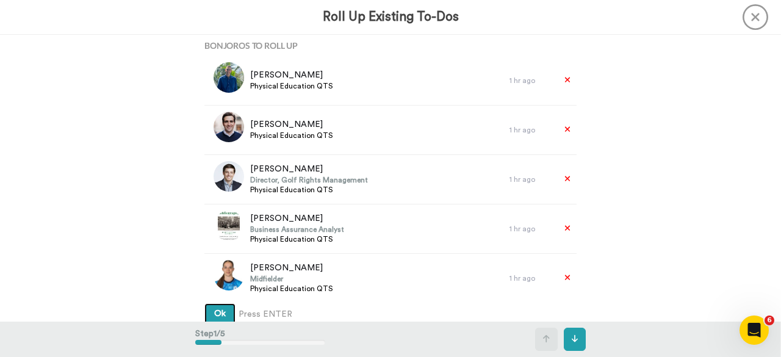
click at [219, 309] on span "Ok" at bounding box center [220, 313] width 12 height 9
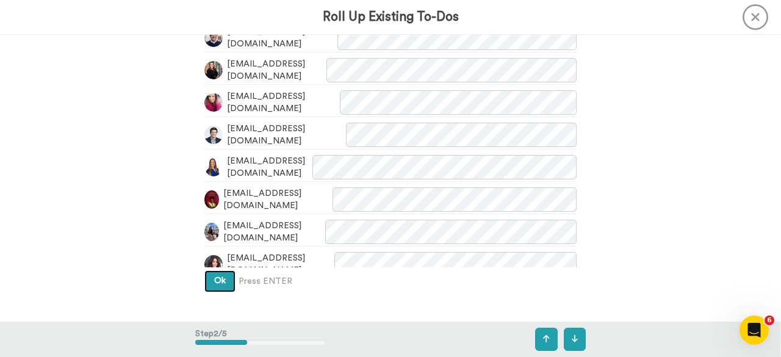
click at [217, 276] on button "Ok" at bounding box center [219, 281] width 31 height 22
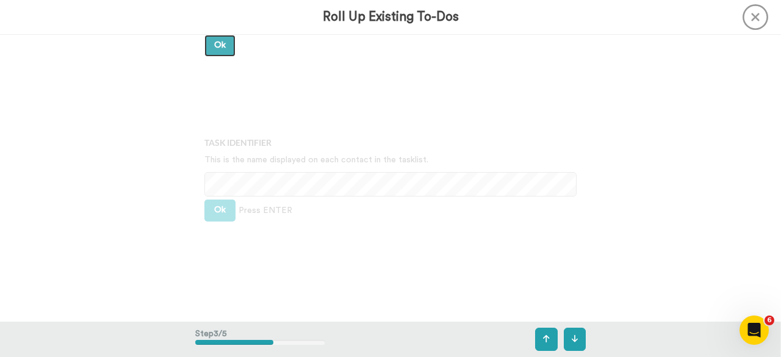
scroll to position [649, 0]
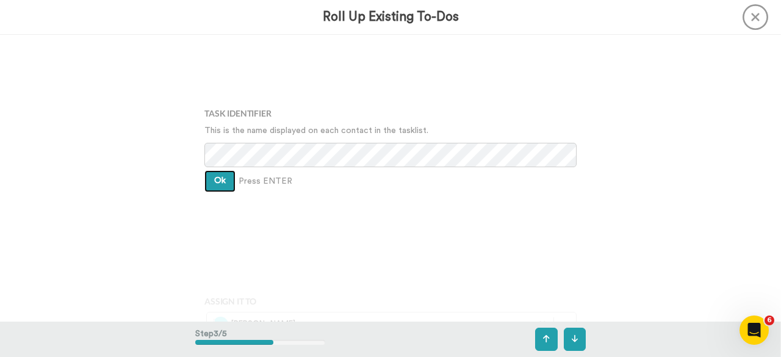
click at [225, 184] on button "Ok" at bounding box center [219, 181] width 31 height 22
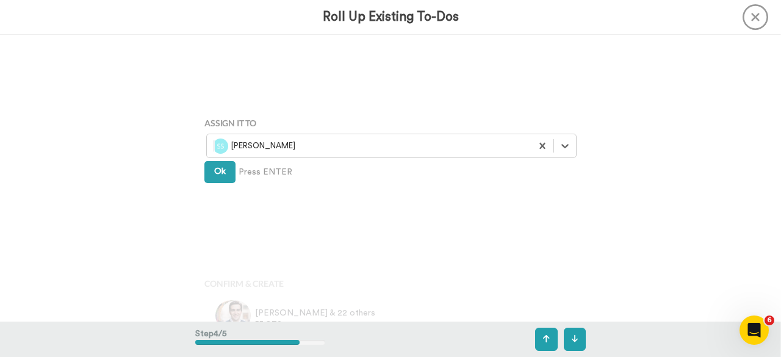
scroll to position [828, 0]
click at [215, 171] on span "Ok" at bounding box center [220, 171] width 12 height 9
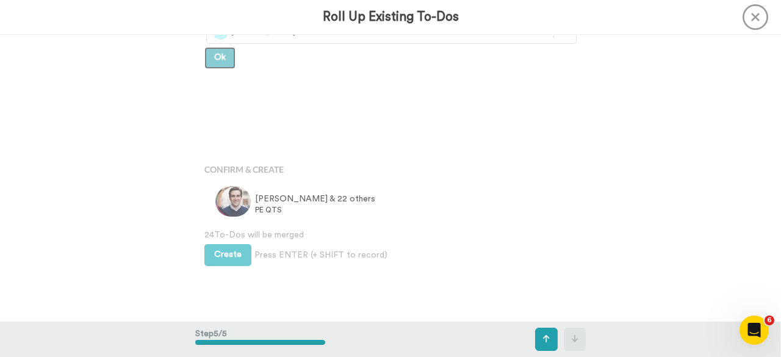
scroll to position [952, 0]
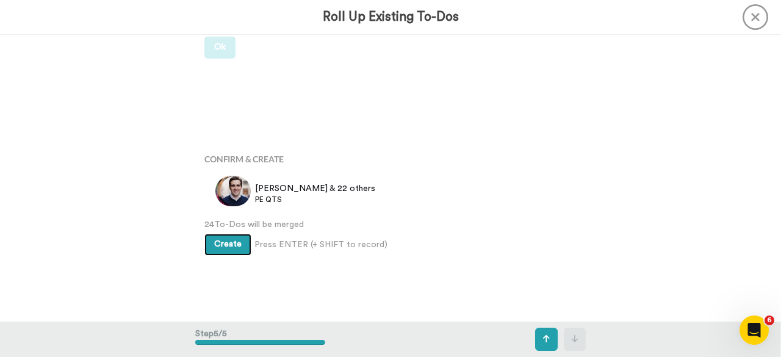
click at [224, 248] on span "Create" at bounding box center [227, 244] width 27 height 9
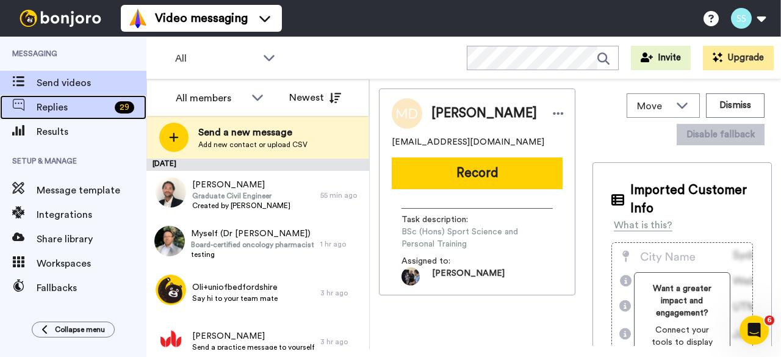
click at [49, 109] on span "Replies" at bounding box center [73, 107] width 73 height 15
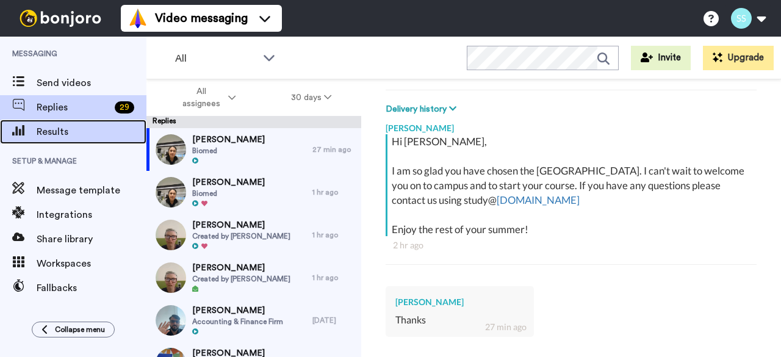
click at [47, 131] on span "Results" at bounding box center [92, 131] width 110 height 15
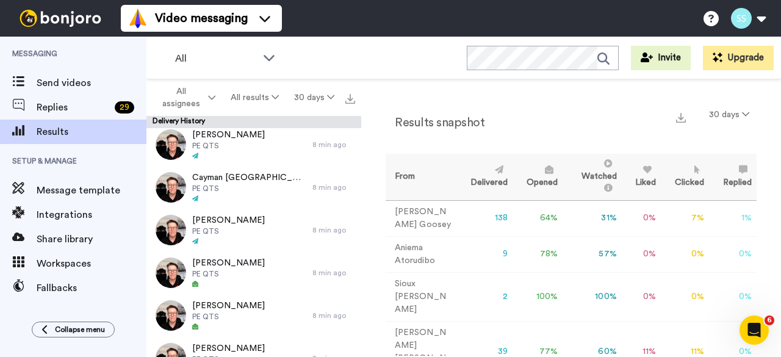
scroll to position [732, 0]
